Goal: Transaction & Acquisition: Purchase product/service

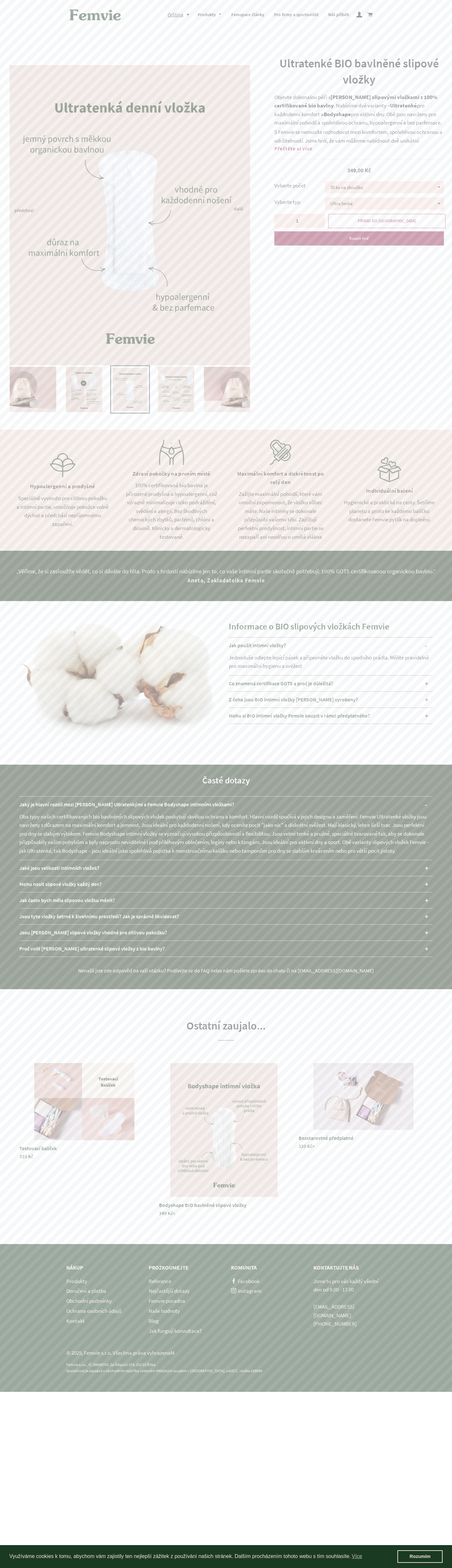
click at [75, 1321] on link "Kontakt" at bounding box center [76, 1321] width 18 height 7
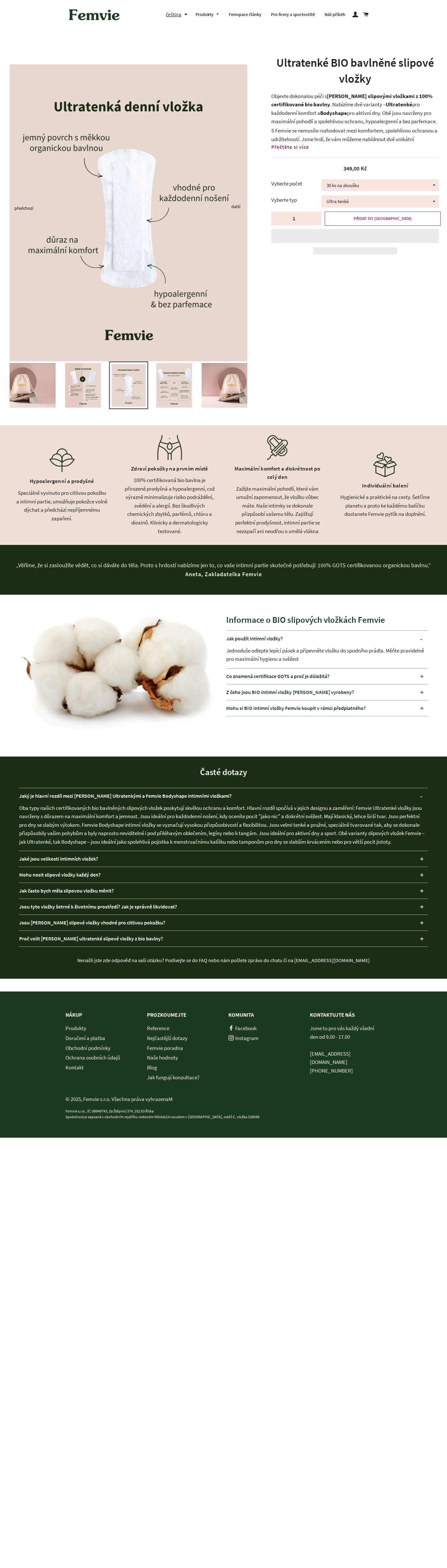
select select "Bodyshape balené ve [PERSON_NAME]"
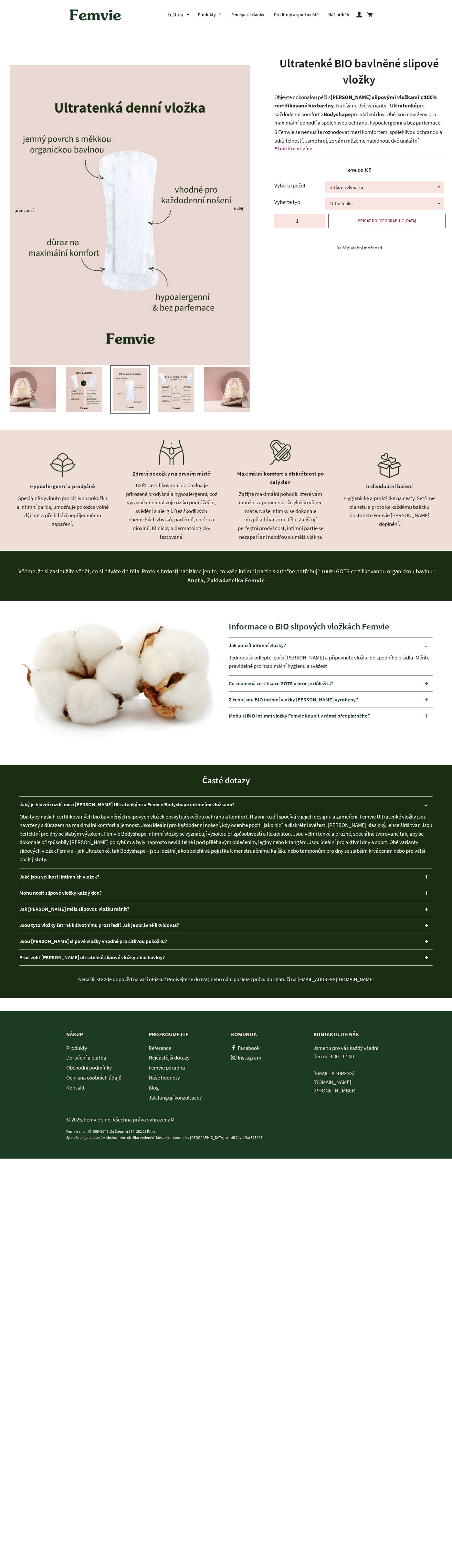
select select "Bodyshape balené ve [PERSON_NAME]"
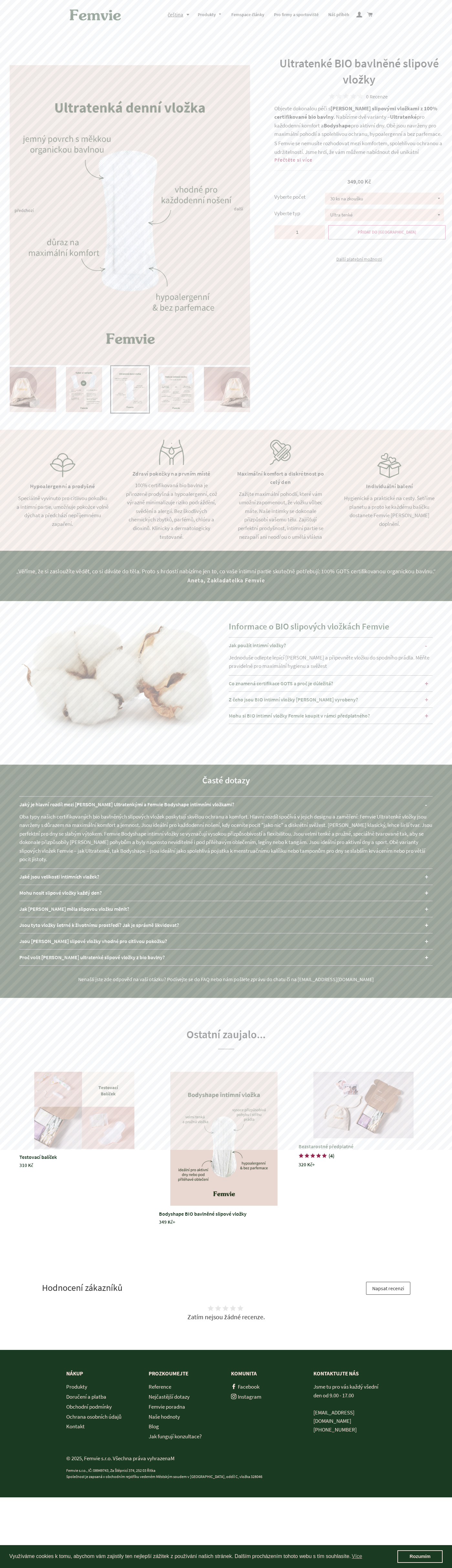
click at [387, 233] on span "PŘIDAT DO [GEOGRAPHIC_DATA]" at bounding box center [387, 232] width 59 height 6
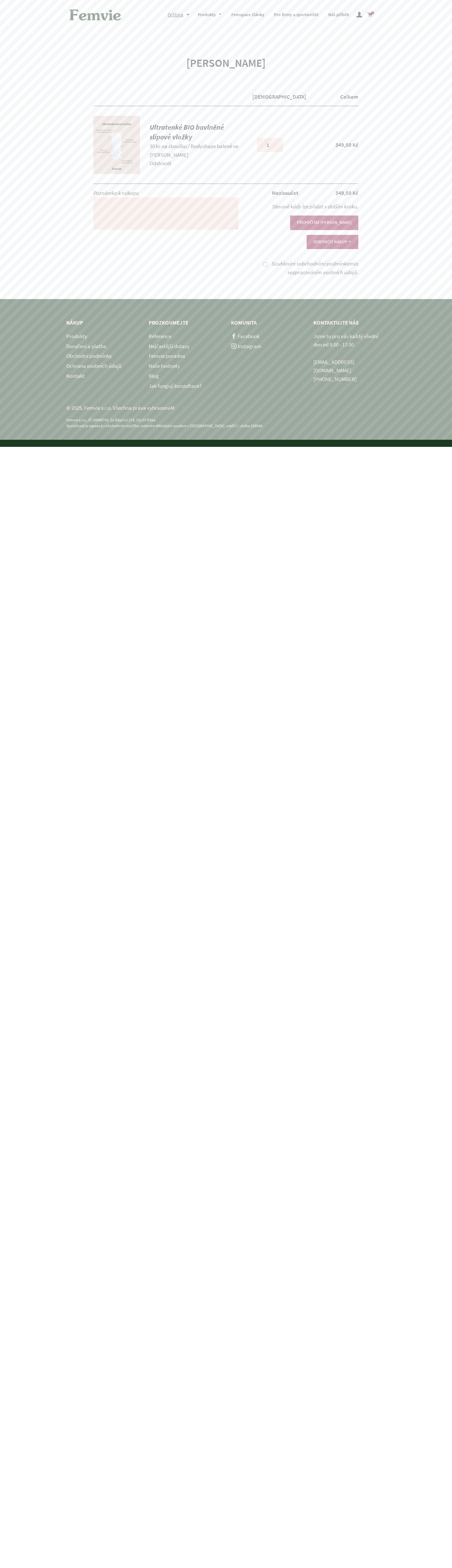
click at [332, 235] on button "DOKONČIT NÁKUP" at bounding box center [333, 242] width 52 height 14
click at [272, 260] on label "Souhlasím s obchodními podmínkami a se zpracováním osobních údajů ." at bounding box center [315, 268] width 87 height 16
click at [265, 262] on input "Souhlasím s obchodními podmínkami a se zpracováním osobních údajů ." at bounding box center [265, 264] width 4 height 4
checkbox input "true"
click at [332, 235] on button "DOKONČIT NÁKUP" at bounding box center [333, 242] width 52 height 14
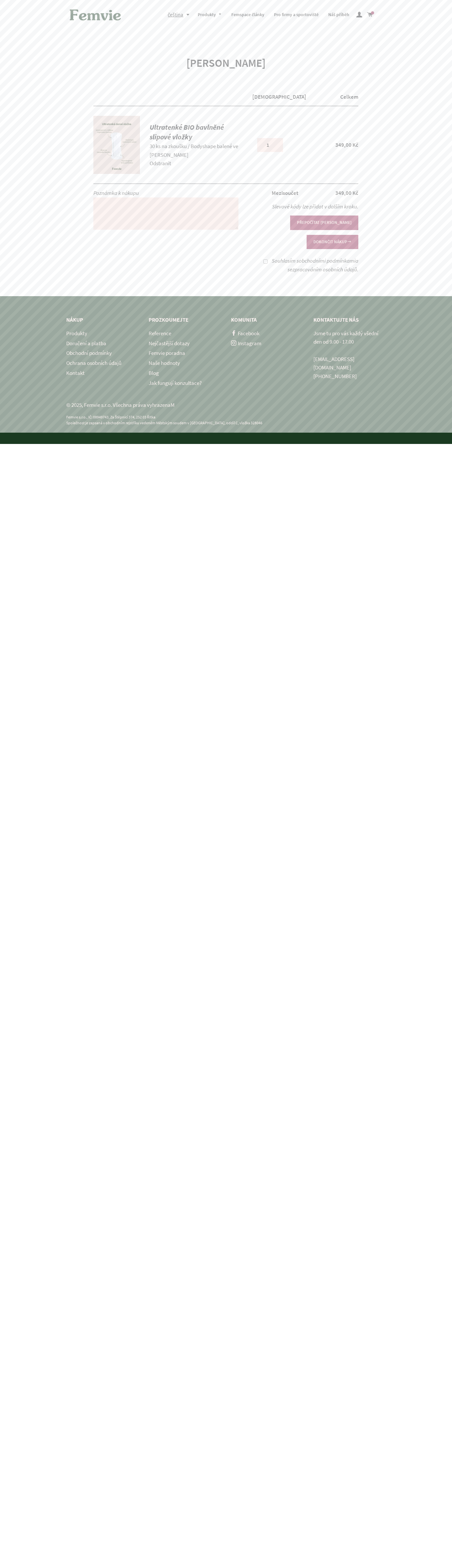
click at [332, 235] on button "DOKONČIT NÁKUP" at bounding box center [333, 242] width 52 height 14
click at [272, 257] on label "Souhlasím s obchodními podmínkami a se zpracováním osobních údajů ." at bounding box center [315, 265] width 87 height 16
click at [265, 260] on input "Souhlasím s obchodními podmínkami a se zpracováním osobních údajů ." at bounding box center [265, 261] width 4 height 4
checkbox input "true"
click at [332, 235] on button "DOKONČIT NÁKUP" at bounding box center [333, 242] width 52 height 14
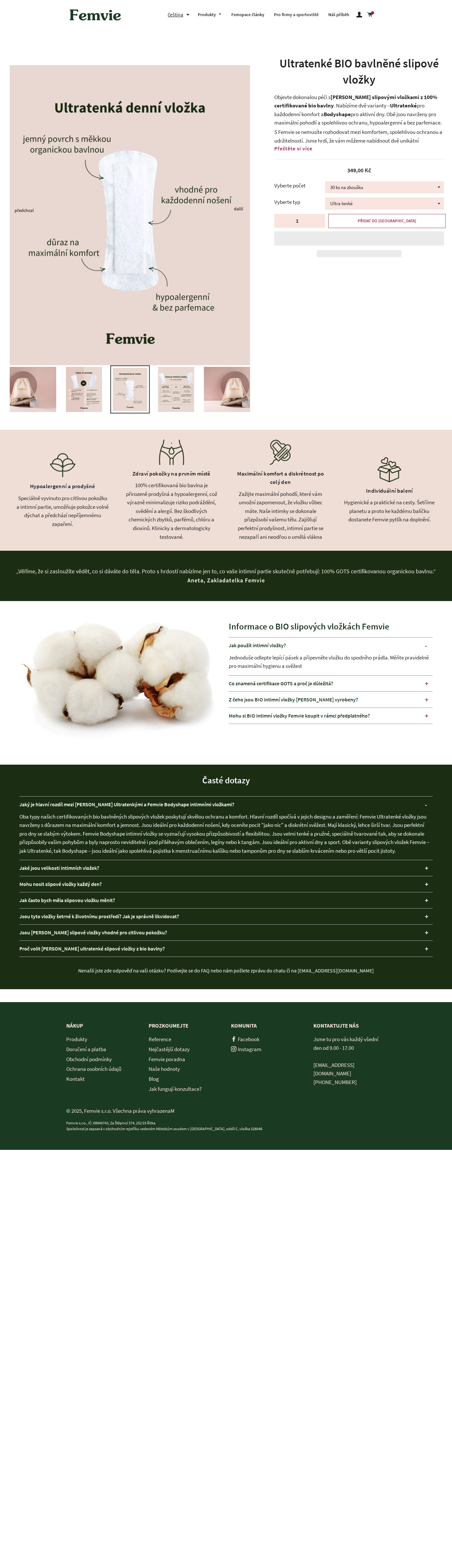
select select "Bodyshape balené ve [PERSON_NAME]"
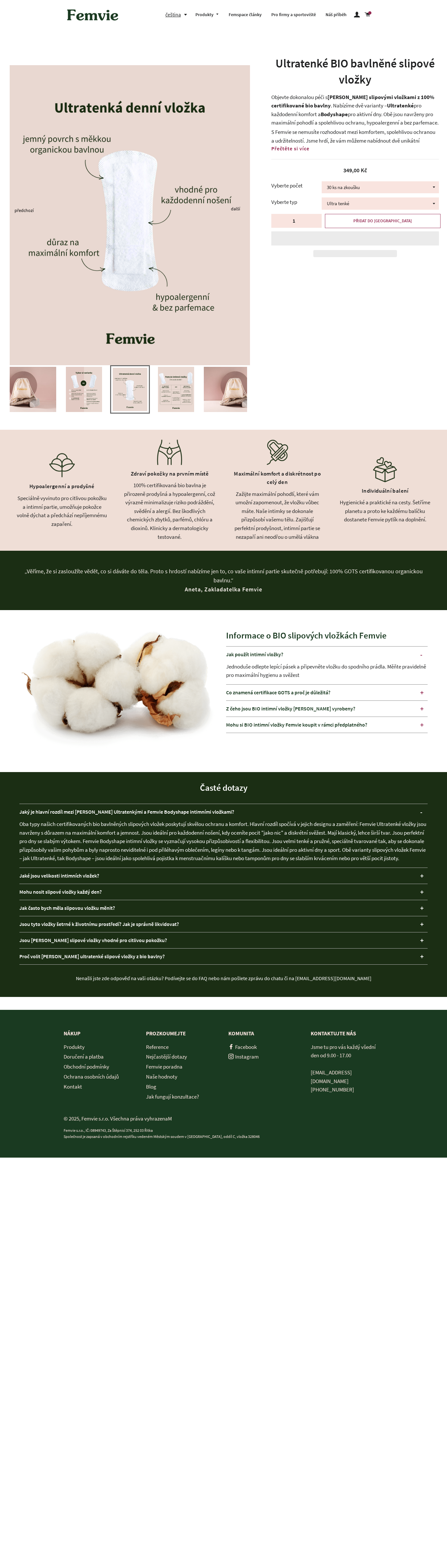
select select "Bodyshape balené ve [PERSON_NAME]"
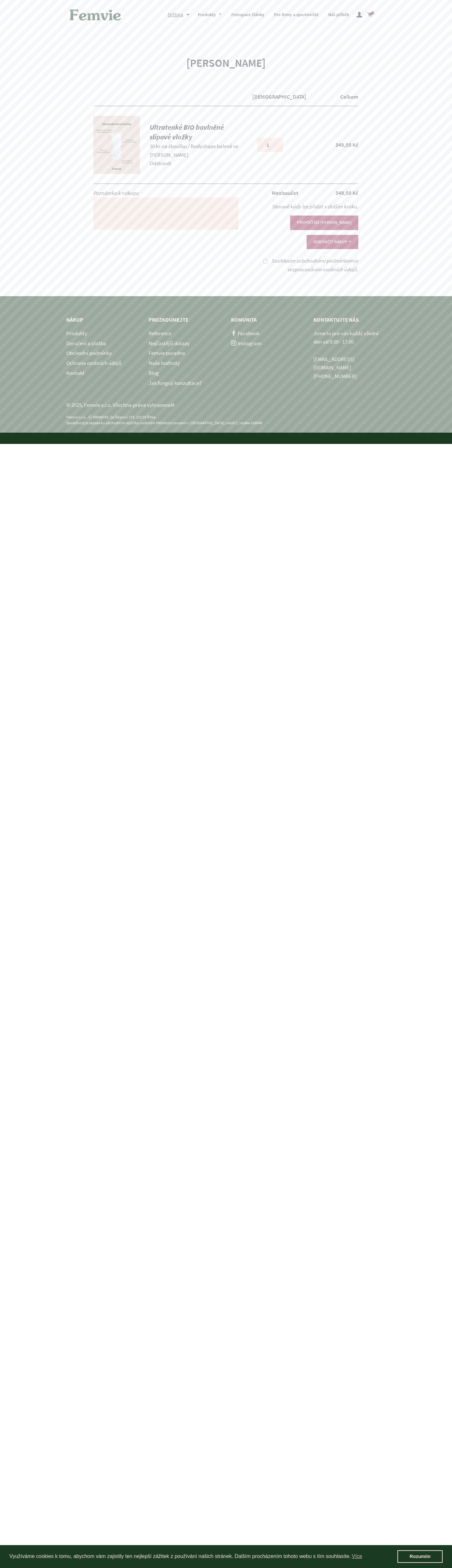
click at [161, 163] on link "Odstranit" at bounding box center [160, 164] width 22 height 7
